Goal: Check status: Check status

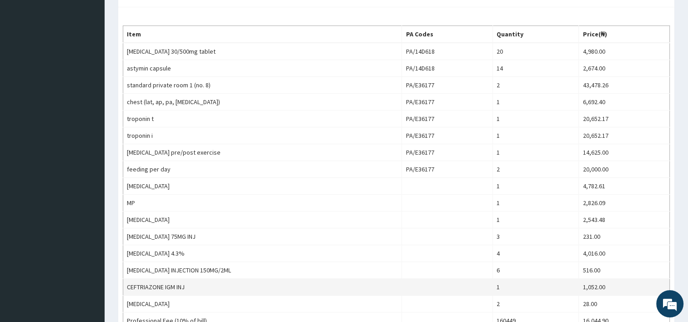
scroll to position [342, 0]
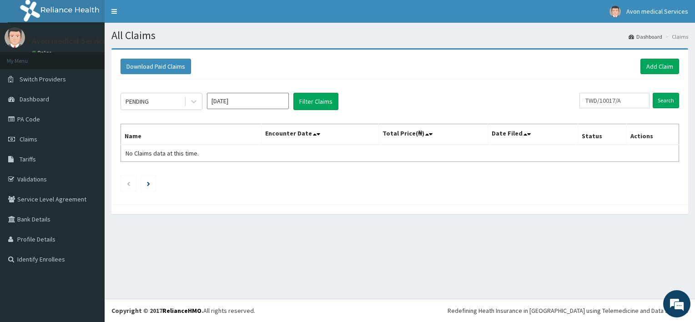
click at [231, 100] on input "[DATE]" at bounding box center [248, 101] width 82 height 16
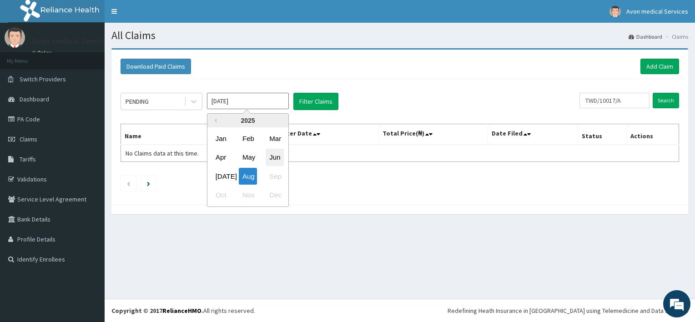
click at [275, 154] on div "Jun" at bounding box center [275, 157] width 18 height 17
type input "Jun 2025"
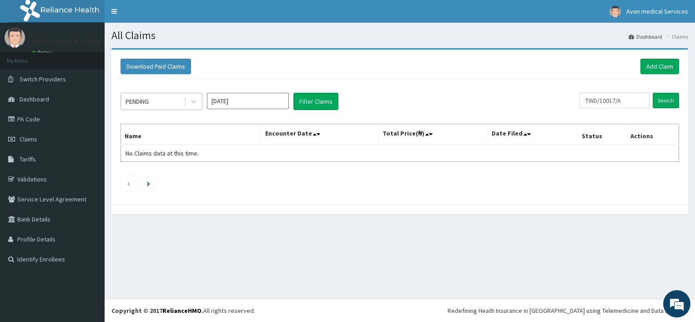
click at [181, 102] on div "PENDING" at bounding box center [152, 101] width 63 height 15
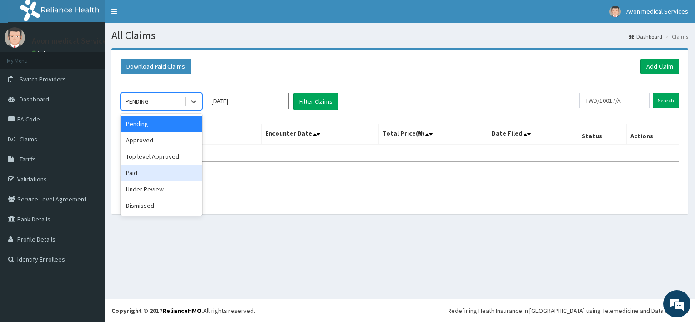
click at [158, 166] on div "Paid" at bounding box center [162, 173] width 82 height 16
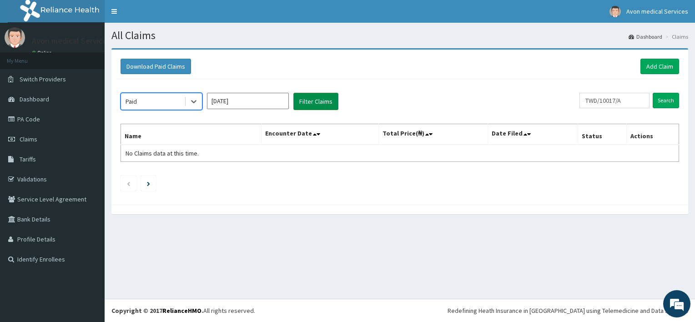
click at [322, 97] on button "Filter Claims" at bounding box center [316, 101] width 45 height 17
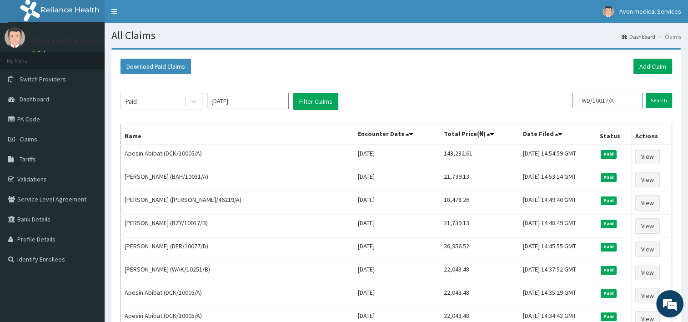
click at [627, 100] on input "TWD/10017/A" at bounding box center [608, 100] width 70 height 15
click at [646, 93] on input "Search" at bounding box center [659, 100] width 26 height 15
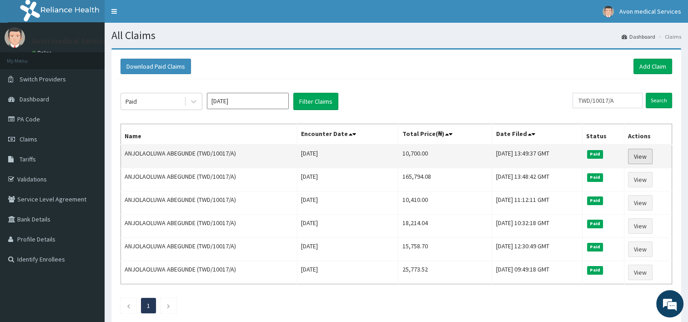
click at [641, 157] on link "View" at bounding box center [640, 156] width 25 height 15
